Goal: Entertainment & Leisure: Consume media (video, audio)

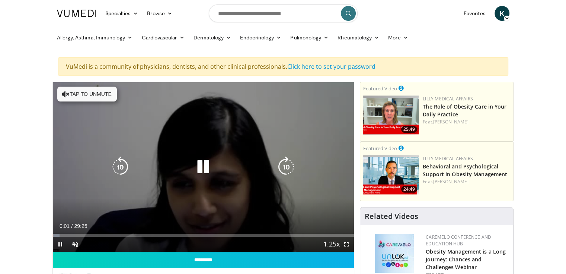
click at [84, 95] on button "Tap to unmute" at bounding box center [87, 94] width 60 height 15
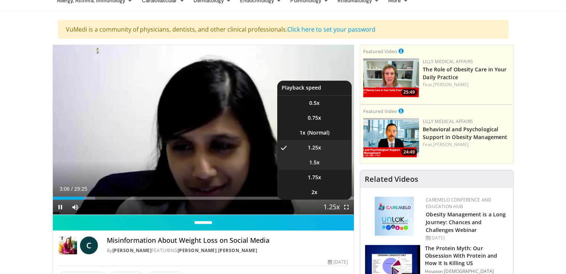
click at [315, 166] on li "1.5x" at bounding box center [314, 162] width 74 height 15
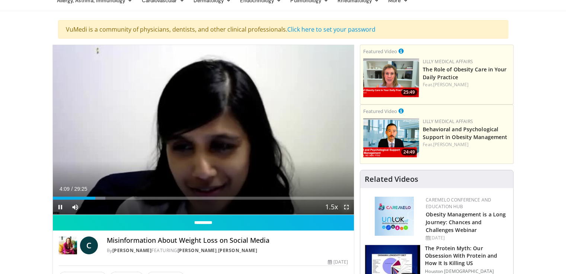
click at [344, 206] on span "Video Player" at bounding box center [346, 207] width 15 height 15
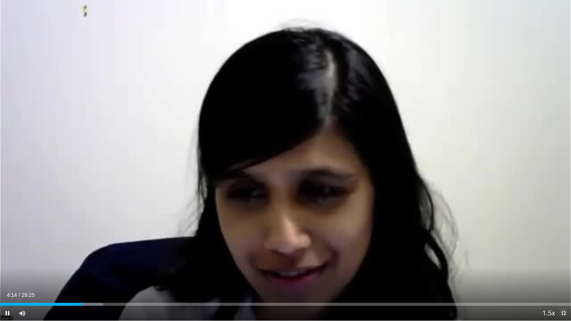
click at [564, 274] on span "Video Player" at bounding box center [563, 313] width 15 height 15
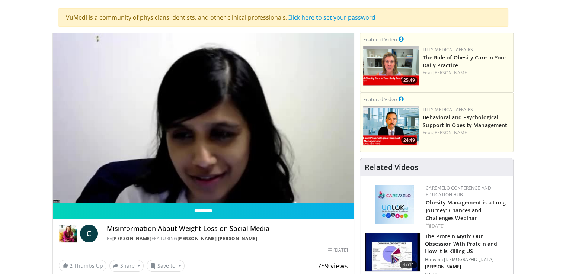
scroll to position [51, 0]
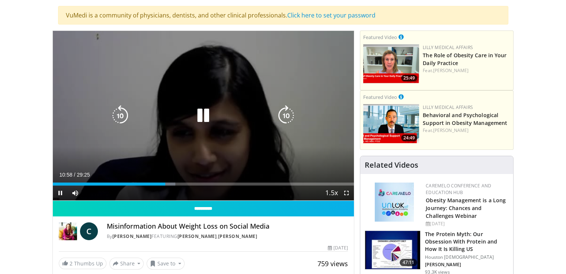
click at [206, 117] on icon "Video Player" at bounding box center [203, 115] width 21 height 21
click at [200, 114] on icon "Video Player" at bounding box center [203, 115] width 21 height 21
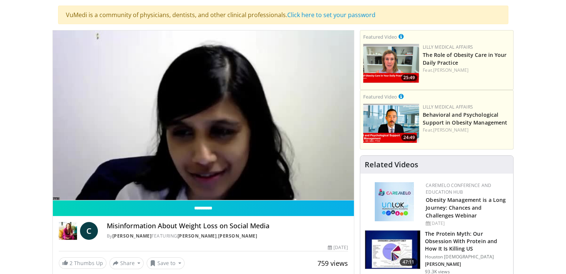
scroll to position [52, 0]
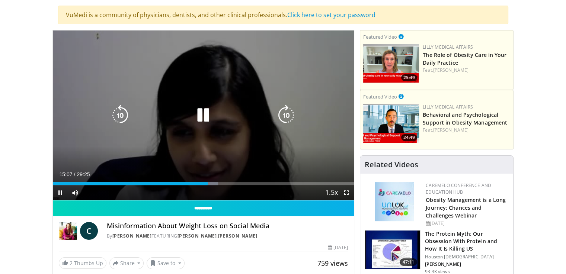
click at [207, 113] on icon "Video Player" at bounding box center [203, 115] width 21 height 21
click at [207, 115] on icon "Video Player" at bounding box center [203, 115] width 21 height 21
click at [206, 109] on icon "Video Player" at bounding box center [203, 115] width 21 height 21
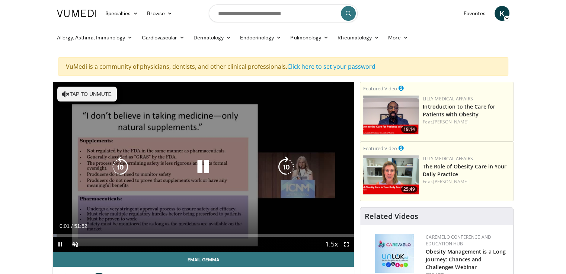
click at [199, 168] on icon "Video Player" at bounding box center [203, 167] width 21 height 21
